Goal: Find specific page/section: Find specific page/section

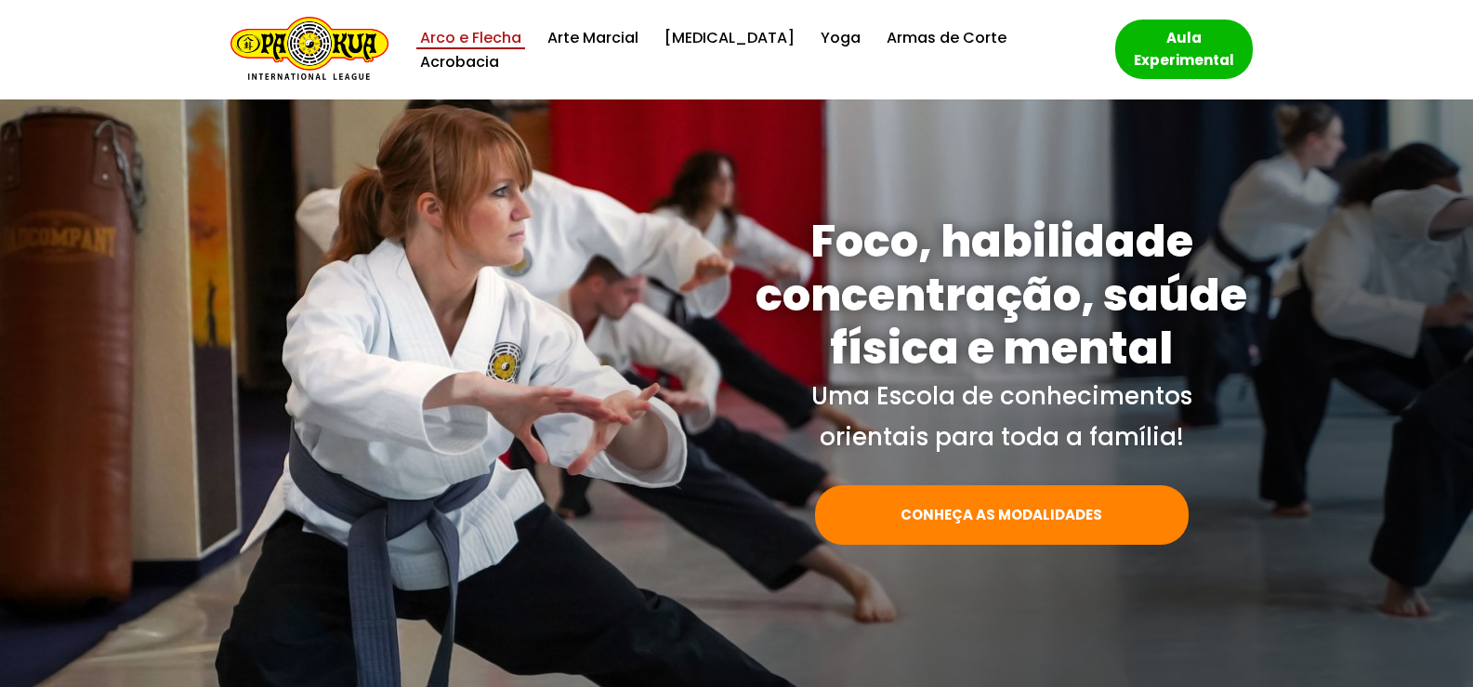
click at [488, 50] on link "Arco e Flecha" at bounding box center [470, 37] width 101 height 25
click at [499, 56] on link "Acrobacia" at bounding box center [459, 61] width 79 height 25
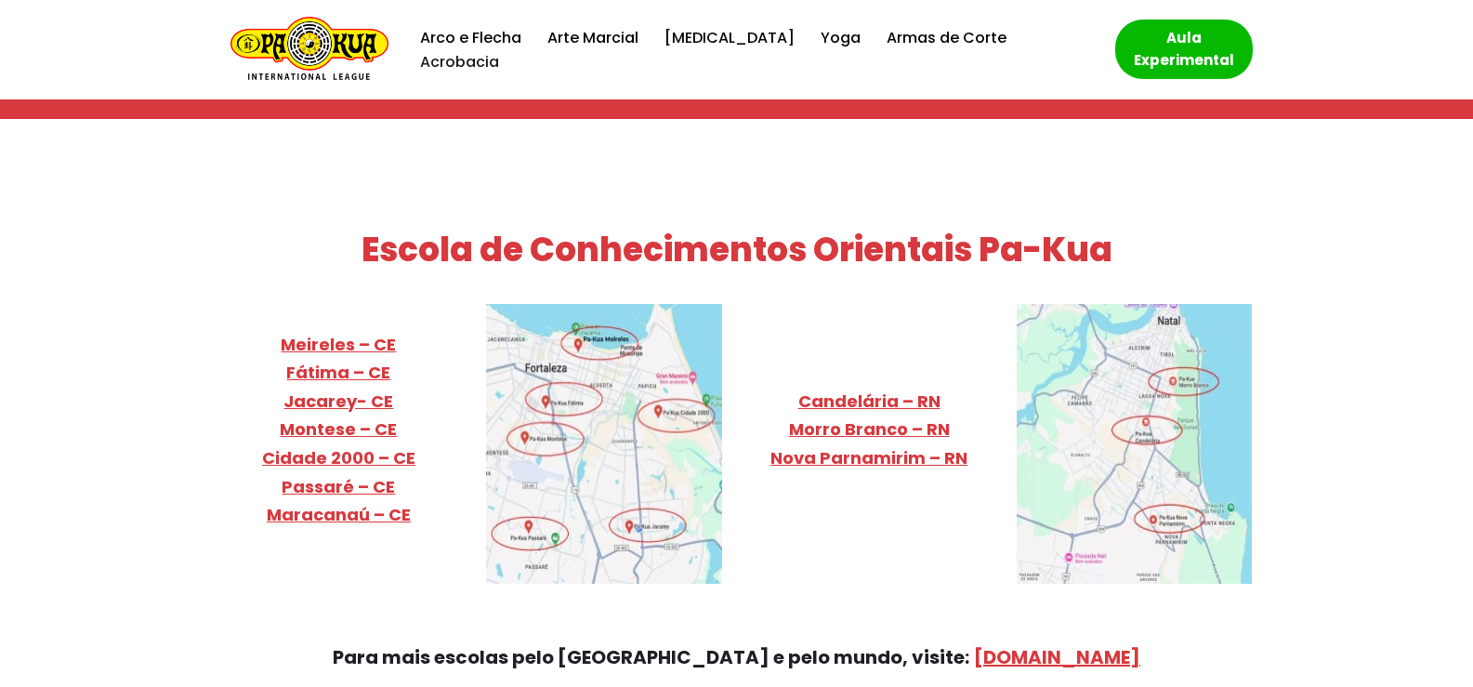
scroll to position [7395, 0]
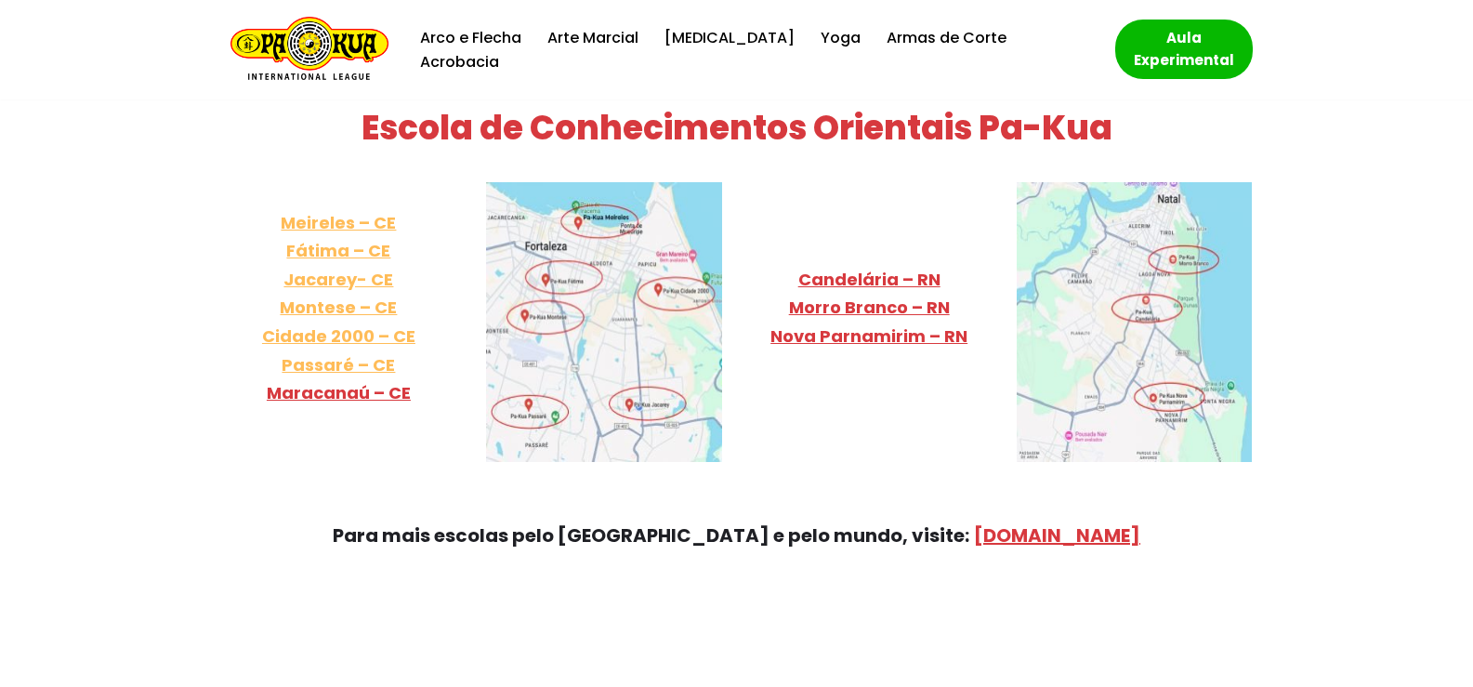
click at [362, 211] on link "Meireles – CE Fátima – CE Jacarey- CE Montese – CE Cidade 2000 – [GEOGRAPHIC_DA…" at bounding box center [338, 293] width 153 height 165
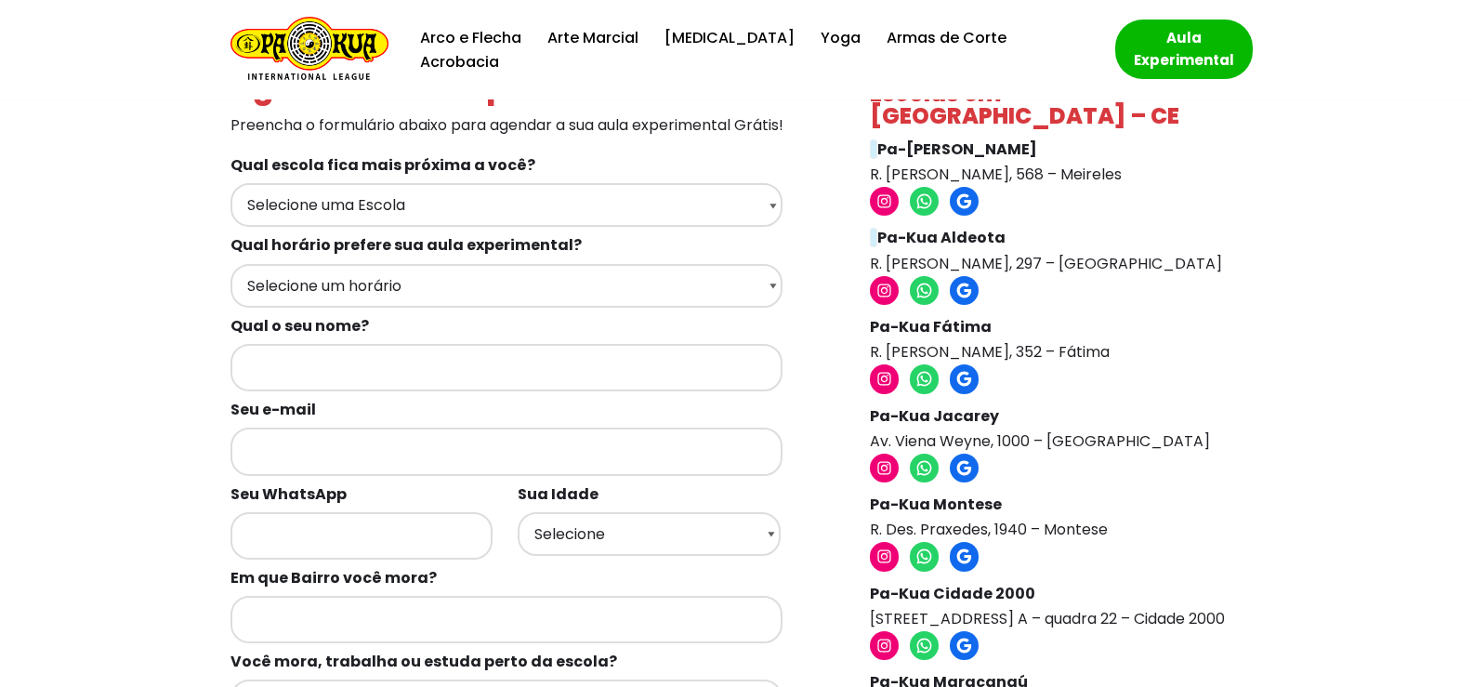
scroll to position [93, 0]
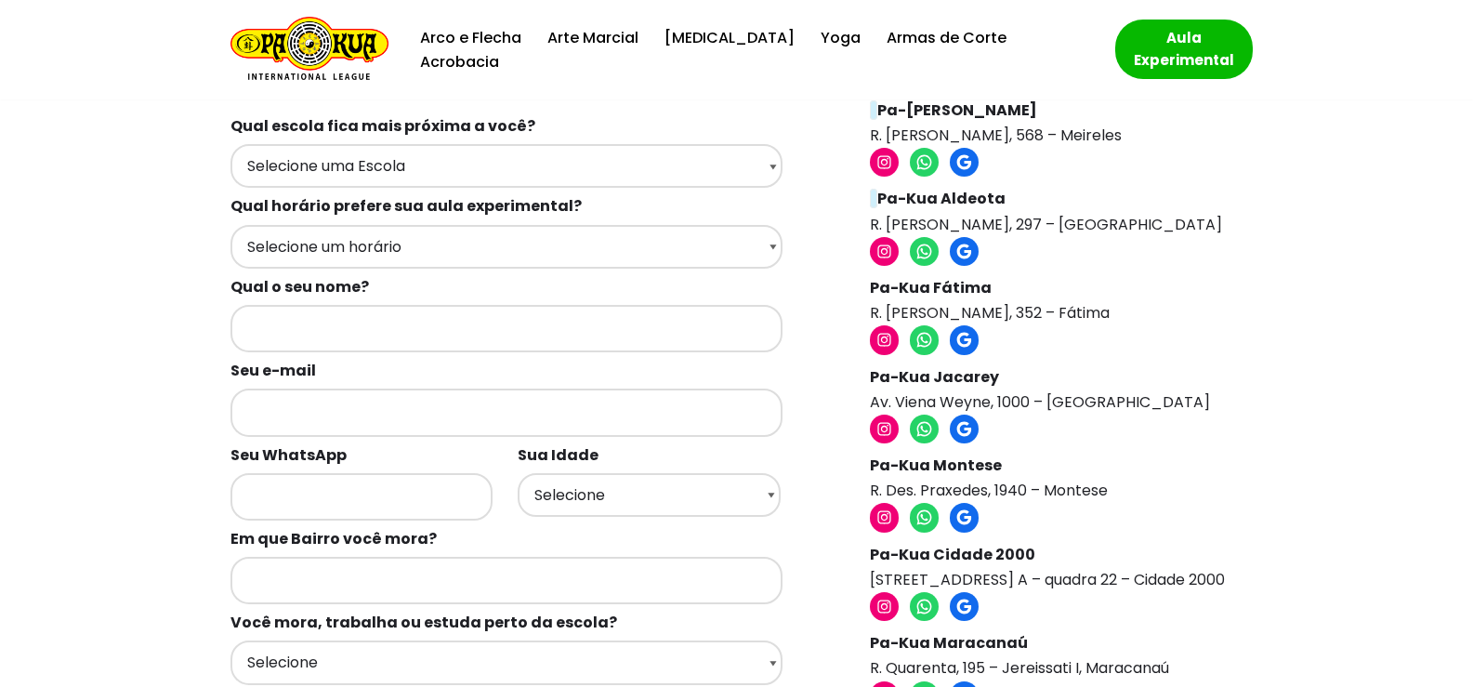
drag, startPoint x: 1147, startPoint y: 282, endPoint x: 838, endPoint y: 288, distance: 308.6
click at [838, 288] on div "Agendar aula experimental Preencha o formulário abaixo para agendar a sua aula …" at bounding box center [737, 546] width 1032 height 1042
drag, startPoint x: 949, startPoint y: 467, endPoint x: 875, endPoint y: 467, distance: 74.4
click at [875, 467] on p "Pa-Kua Montese R. Des. Praxedes, 1940 – Montese" at bounding box center [1051, 478] width 363 height 50
copy p "R. Des. Praxedes, 1940"
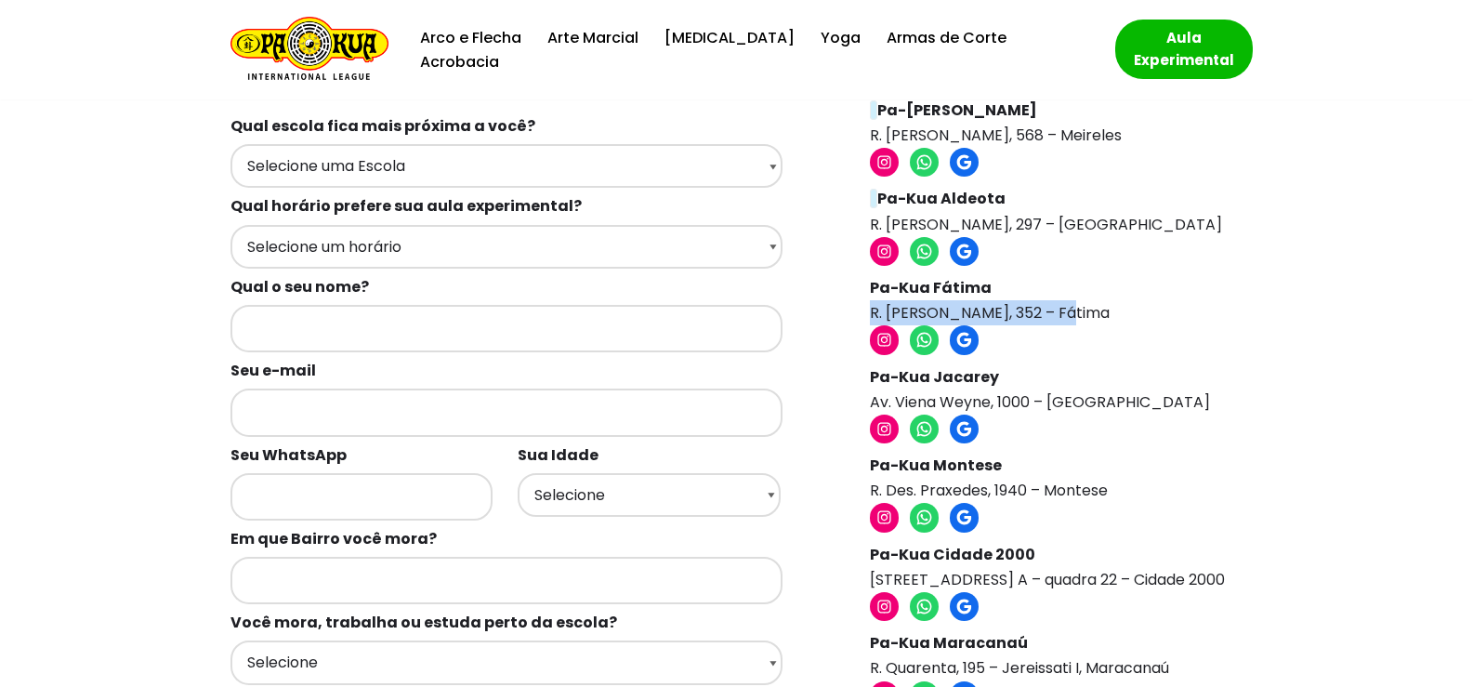
drag, startPoint x: 1060, startPoint y: 290, endPoint x: 871, endPoint y: 288, distance: 188.7
click at [871, 288] on p "Pa-Kua Fátima R. Carolino de Aquino, 352 – Fátima" at bounding box center [1051, 300] width 363 height 50
copy p "R. Carolino de Aquino, 352"
